Goal: Task Accomplishment & Management: Use online tool/utility

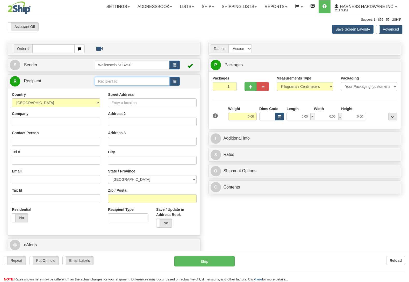
click at [110, 80] on input "text" at bounding box center [132, 81] width 75 height 9
type input "knog"
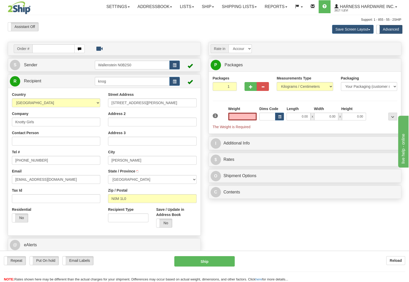
type input "0.00"
click at [246, 116] on input "0.00" at bounding box center [242, 117] width 28 height 8
type input "0.00"
drag, startPoint x: 286, startPoint y: 115, endPoint x: 305, endPoint y: 117, distance: 19.0
click at [305, 117] on div "0.00 x 0.00 x 0.00" at bounding box center [326, 117] width 82 height 8
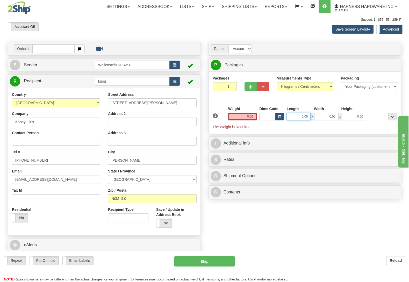
drag, startPoint x: 293, startPoint y: 116, endPoint x: 331, endPoint y: 119, distance: 38.2
click at [311, 119] on input "0.00" at bounding box center [299, 117] width 24 height 8
type input "30.00"
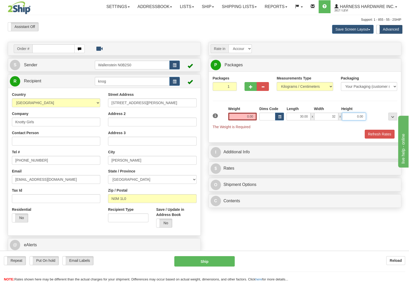
type input "32.00"
type input "16.00"
drag, startPoint x: 235, startPoint y: 115, endPoint x: 308, endPoint y: 125, distance: 73.2
click at [257, 120] on input "0.00" at bounding box center [242, 117] width 28 height 8
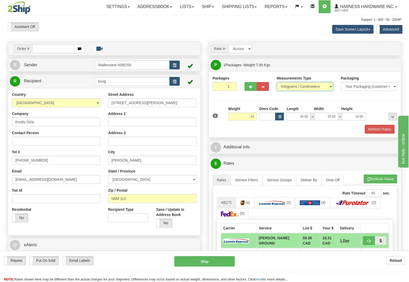
type input "14.00"
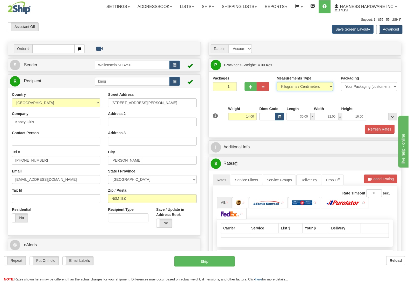
select select "0"
click option "Pounds / Inches" at bounding box center [0, 0] width 0 height 0
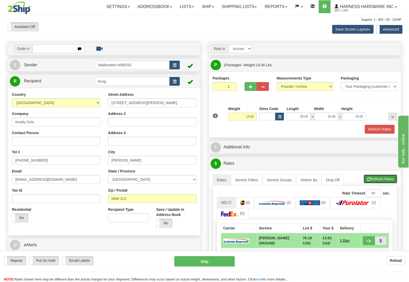
click at [385, 178] on button "Refresh Rates" at bounding box center [380, 179] width 33 height 9
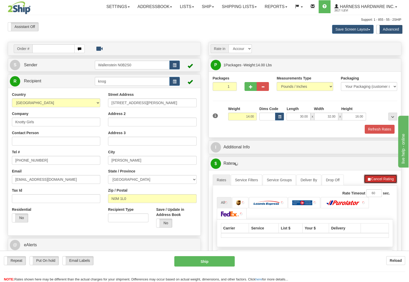
click at [385, 178] on button "Cancel Rating" at bounding box center [380, 179] width 33 height 9
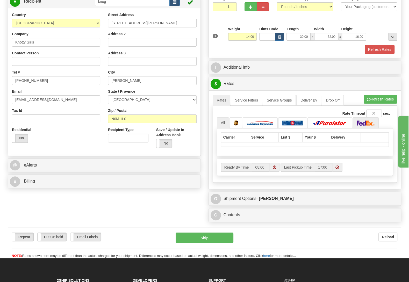
scroll to position [82, 0]
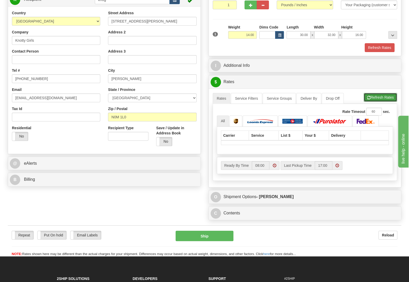
click at [376, 95] on button "Refresh Rates" at bounding box center [380, 97] width 33 height 9
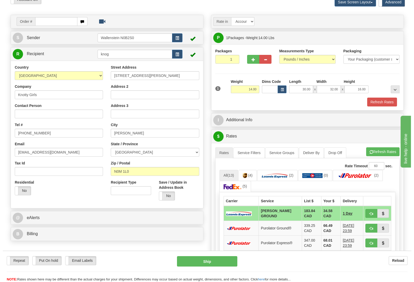
scroll to position [54, 0]
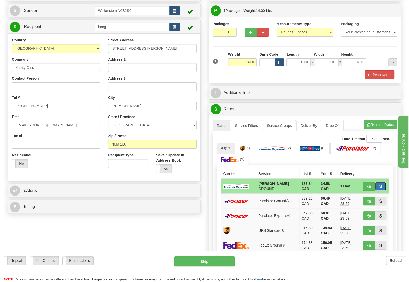
click at [381, 188] on span "button" at bounding box center [381, 186] width 4 height 3
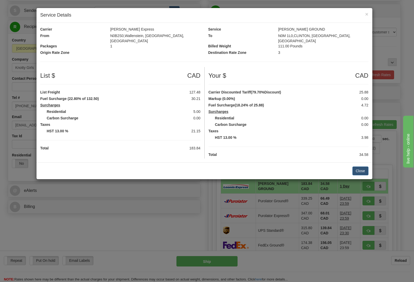
click at [351, 31] on div "[PERSON_NAME] GROUND" at bounding box center [324, 29] width 98 height 5
